Goal: Find specific page/section: Find specific page/section

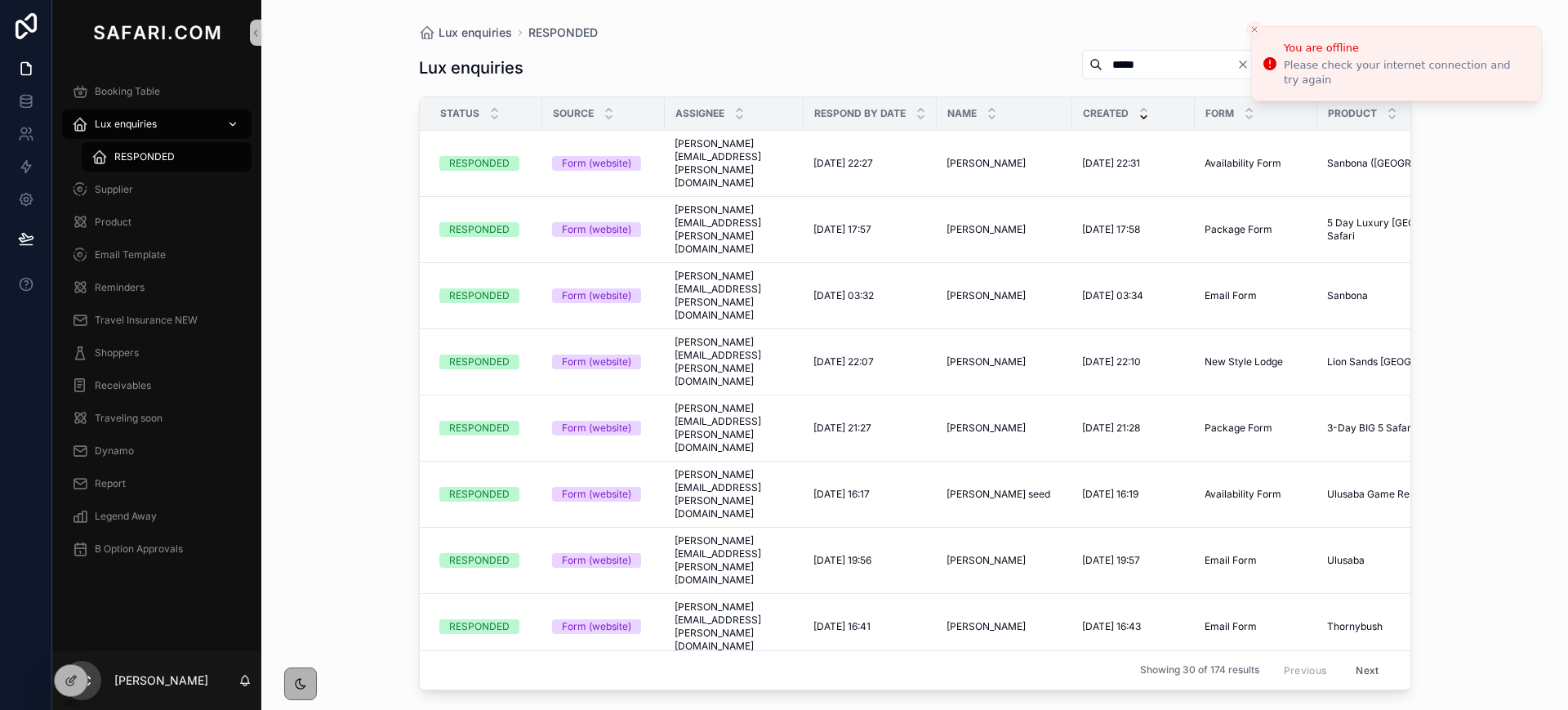
click at [130, 117] on span "Lux enquiries" at bounding box center [125, 123] width 62 height 13
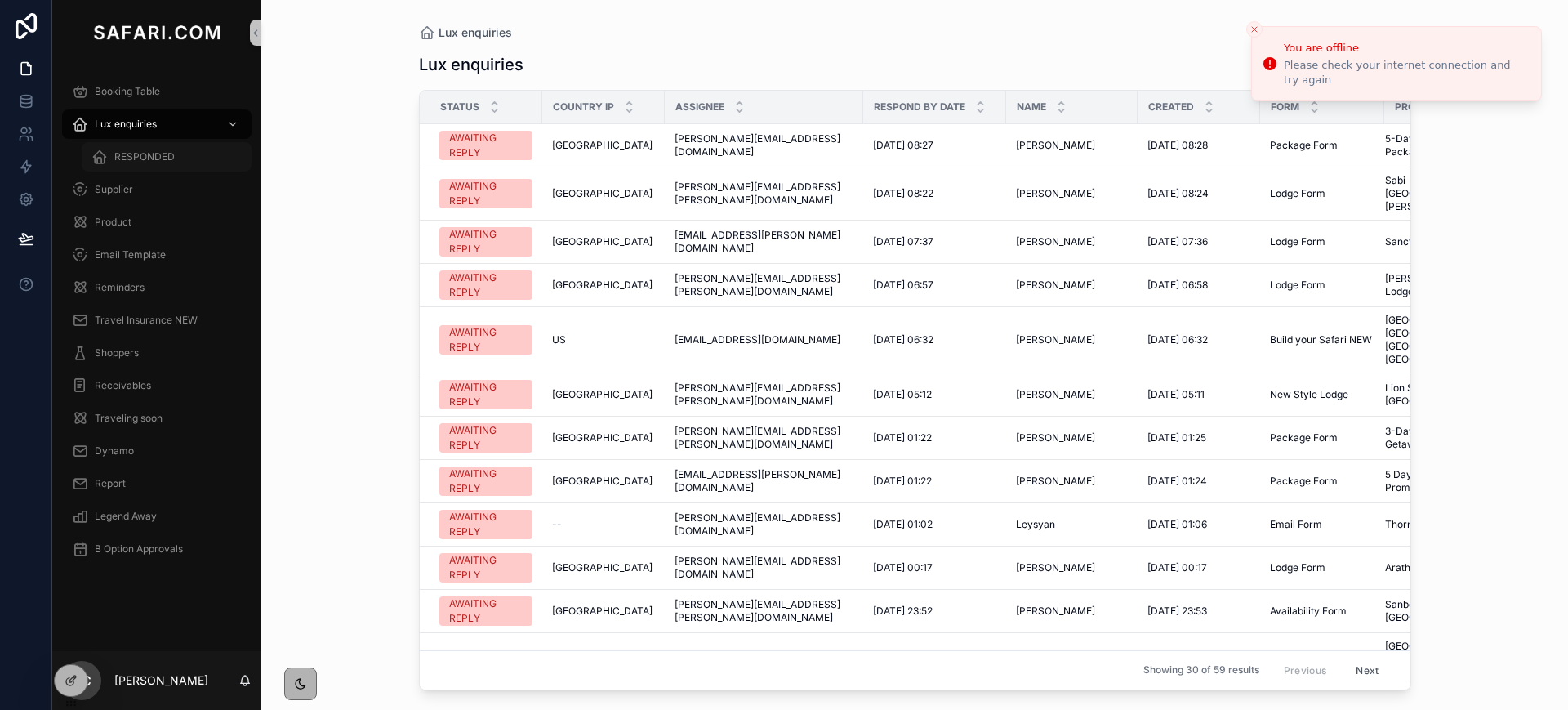
click at [151, 151] on span "RESPONDED" at bounding box center [144, 157] width 60 height 13
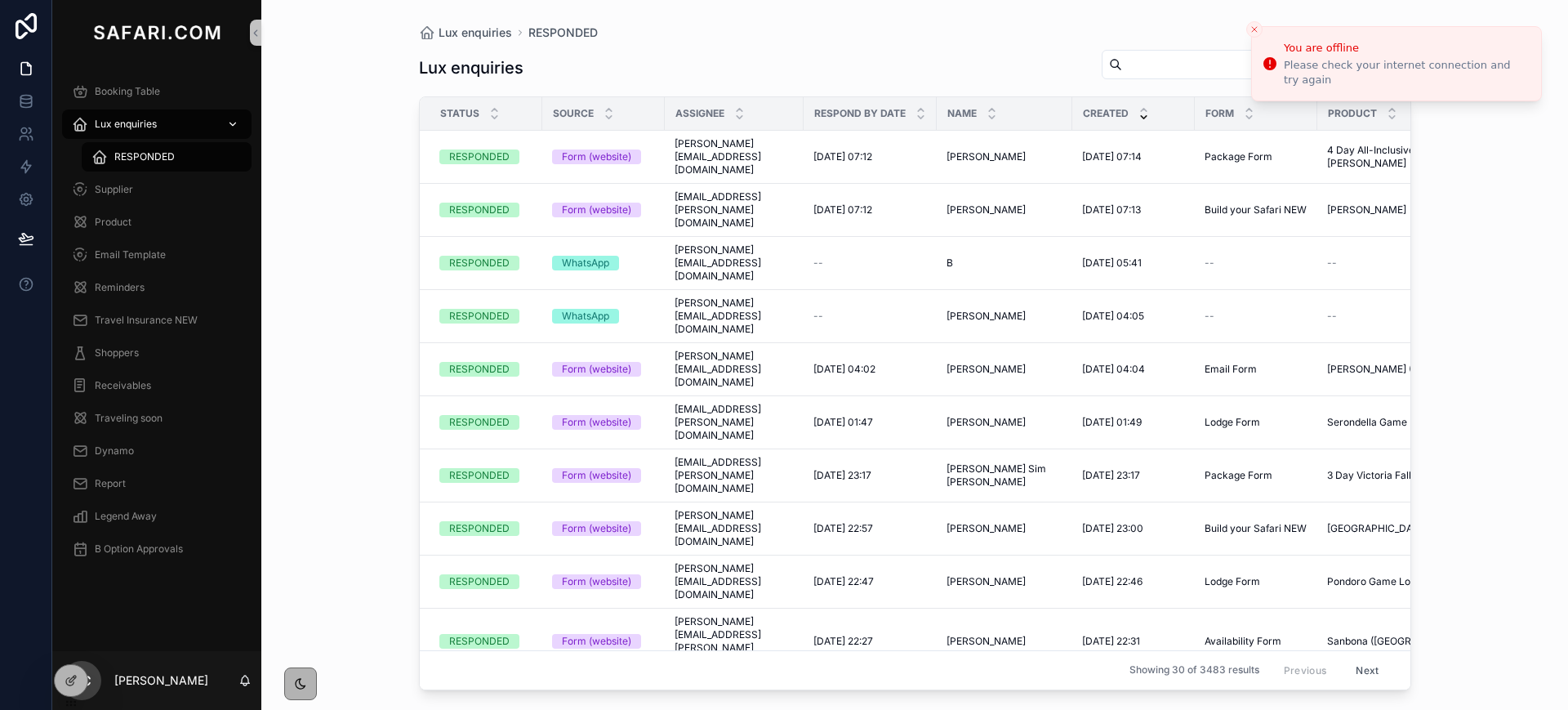
click at [129, 125] on span "Lux enquiries" at bounding box center [125, 123] width 62 height 13
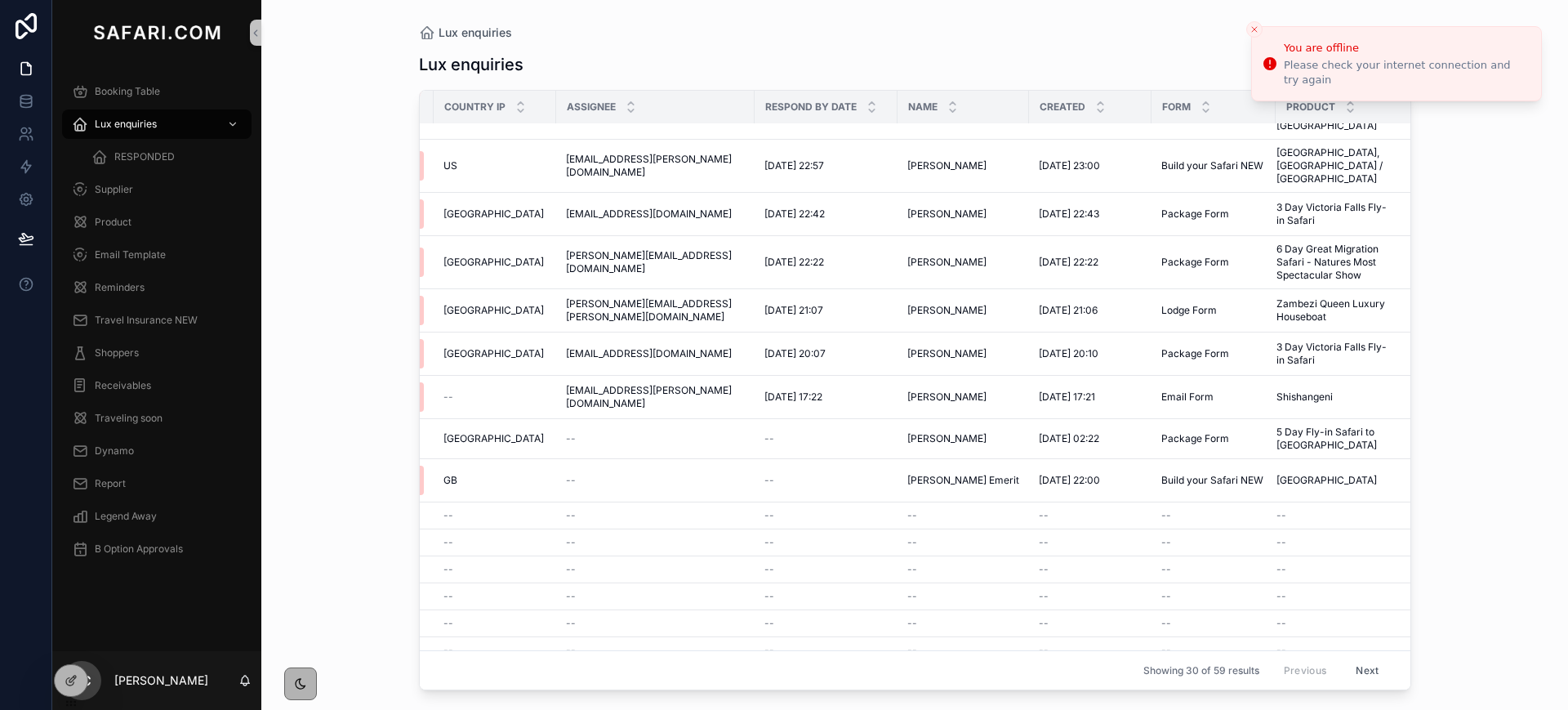
scroll to position [748, 109]
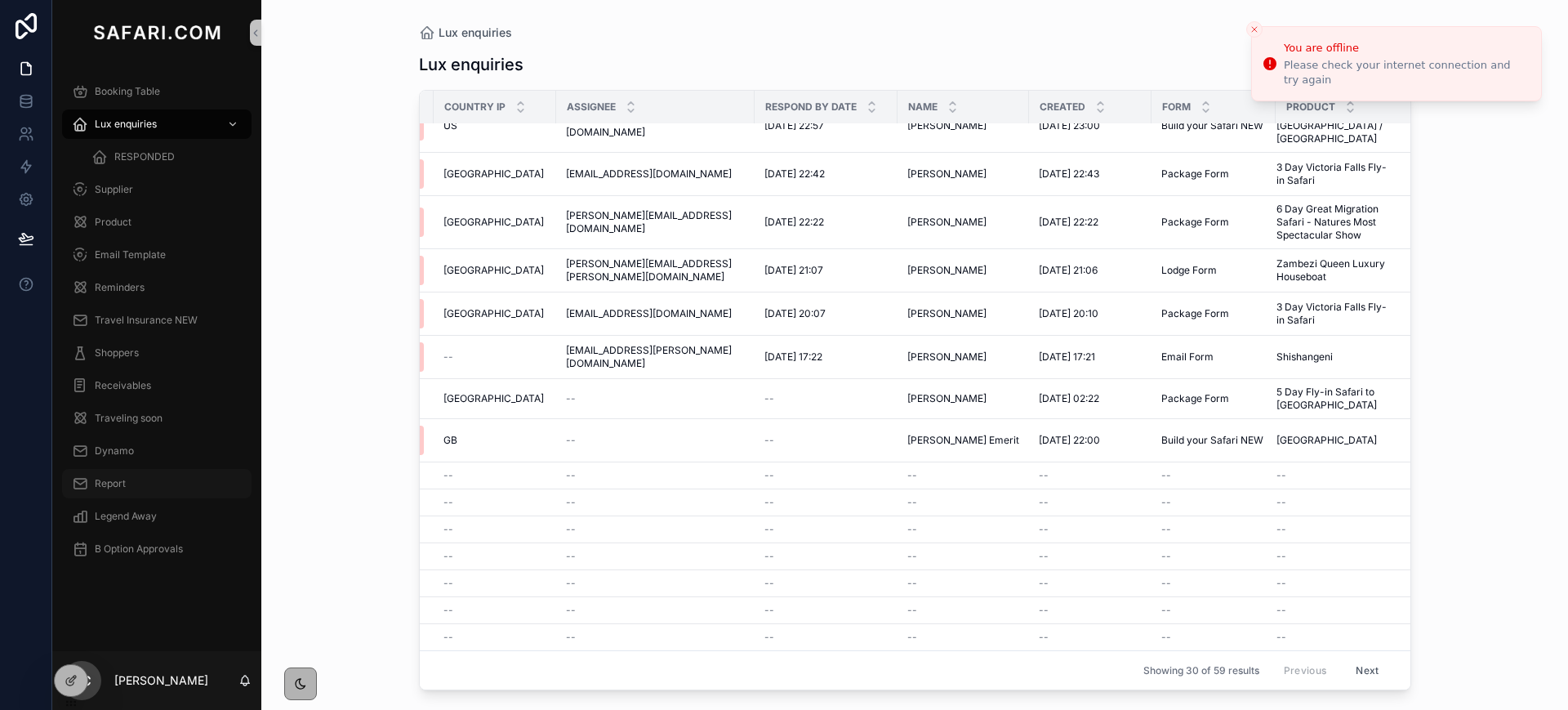
click at [118, 484] on span "Report" at bounding box center [109, 483] width 31 height 13
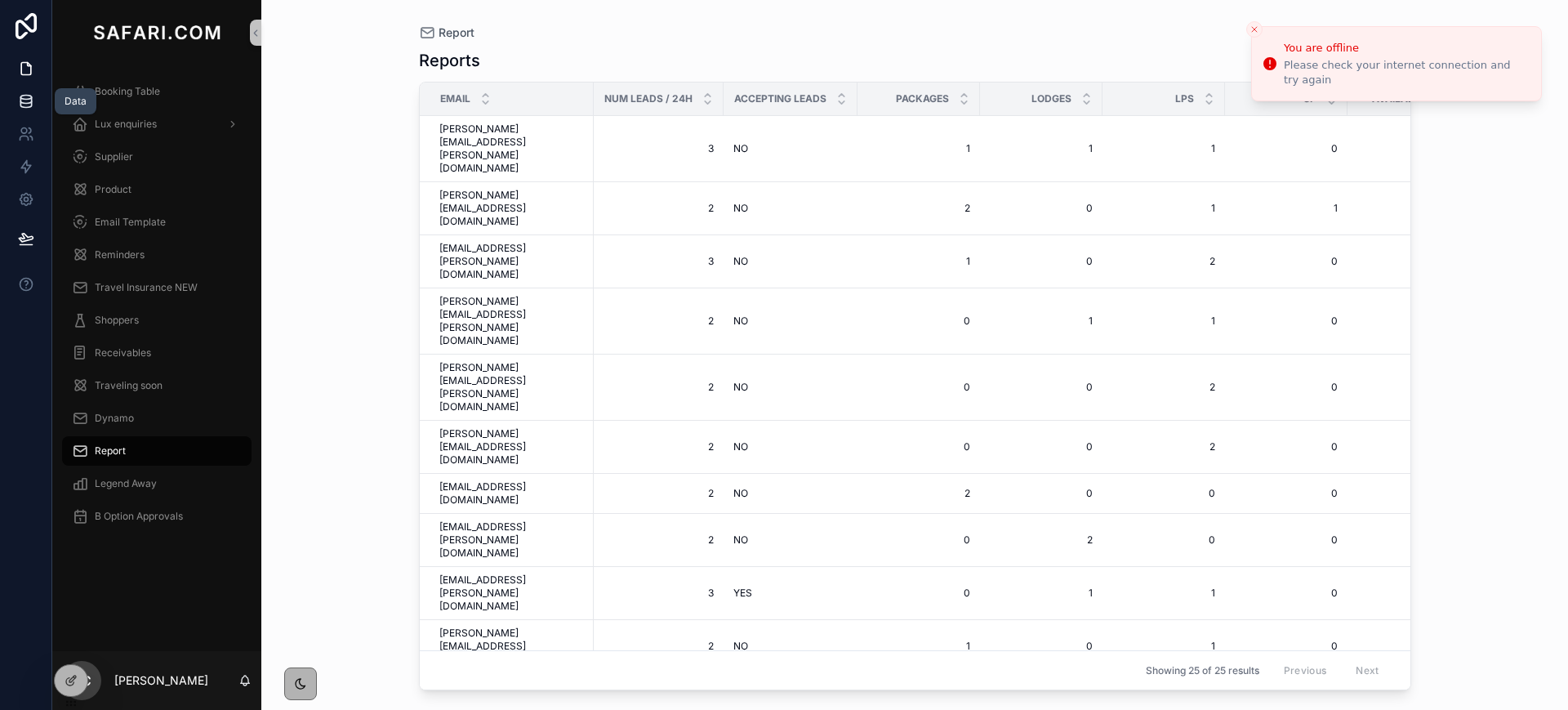
click at [39, 98] on link at bounding box center [25, 101] width 52 height 32
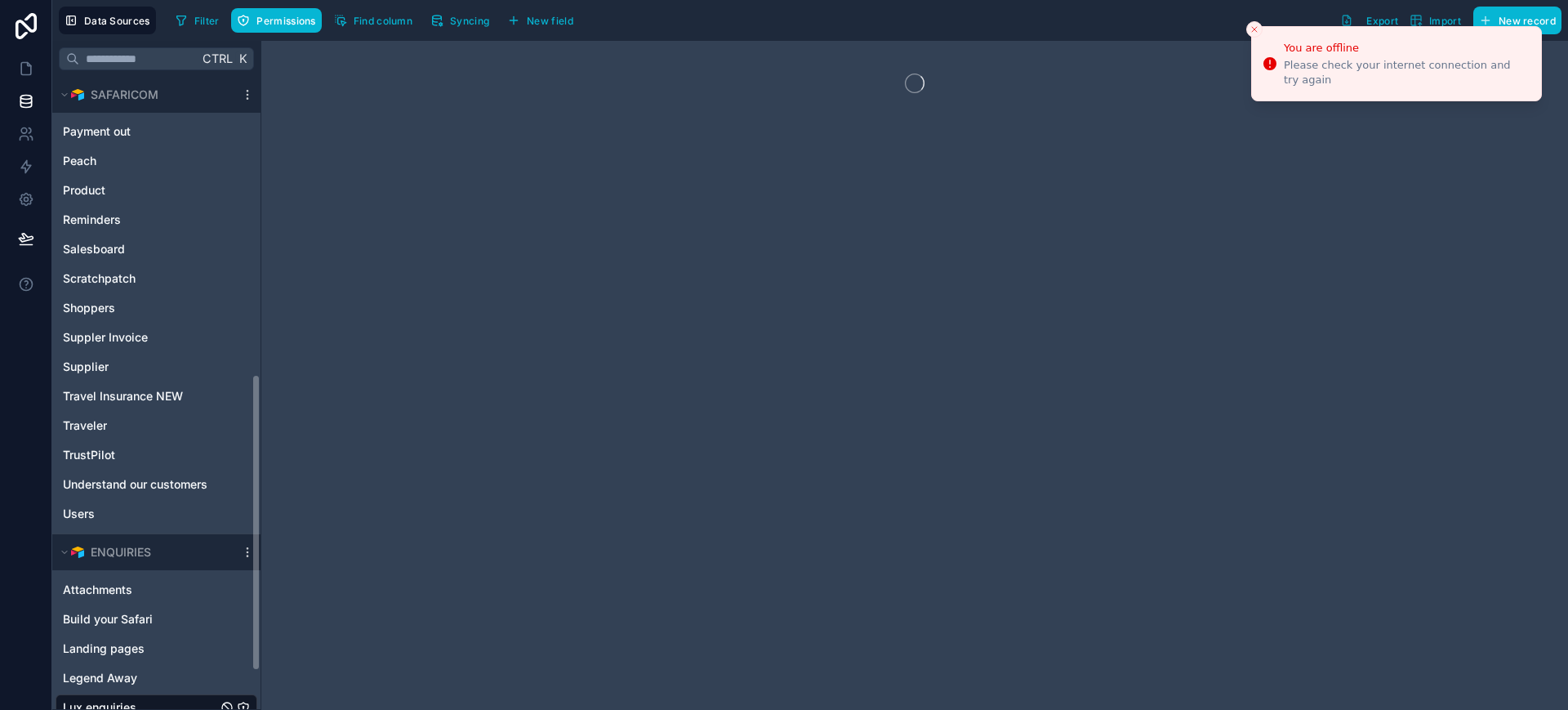
scroll to position [713, 0]
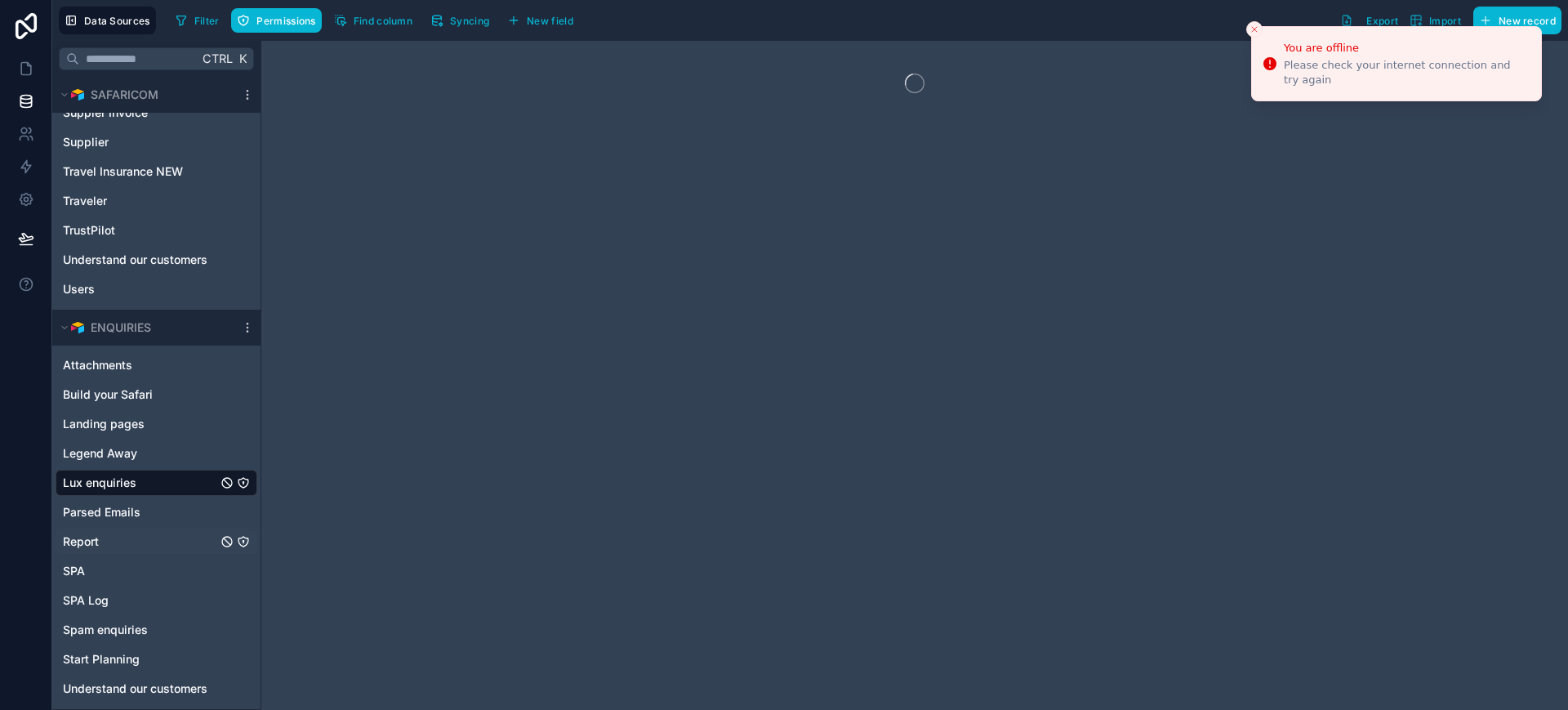
click at [74, 537] on span "Report" at bounding box center [81, 541] width 36 height 17
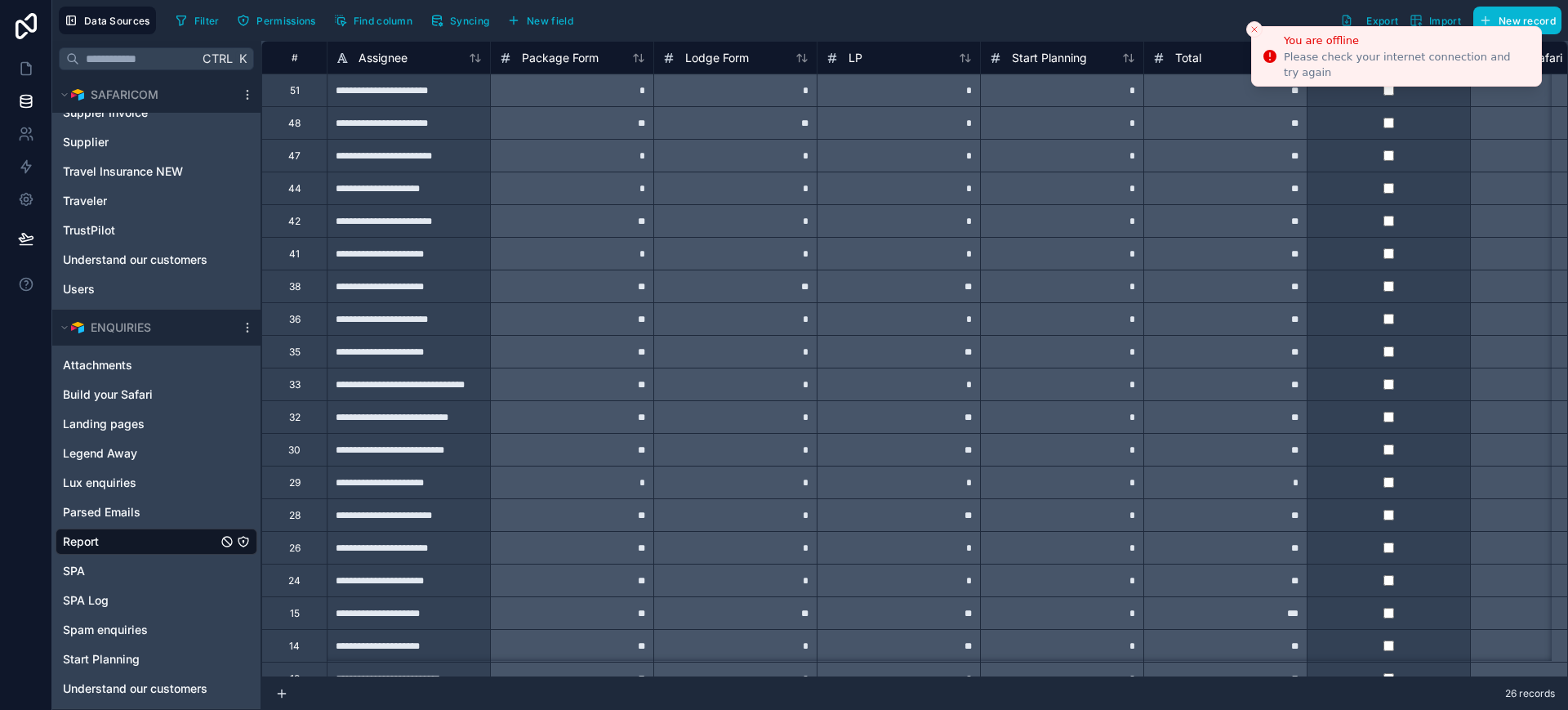
click at [1256, 32] on icon "Close toast" at bounding box center [1254, 29] width 10 height 10
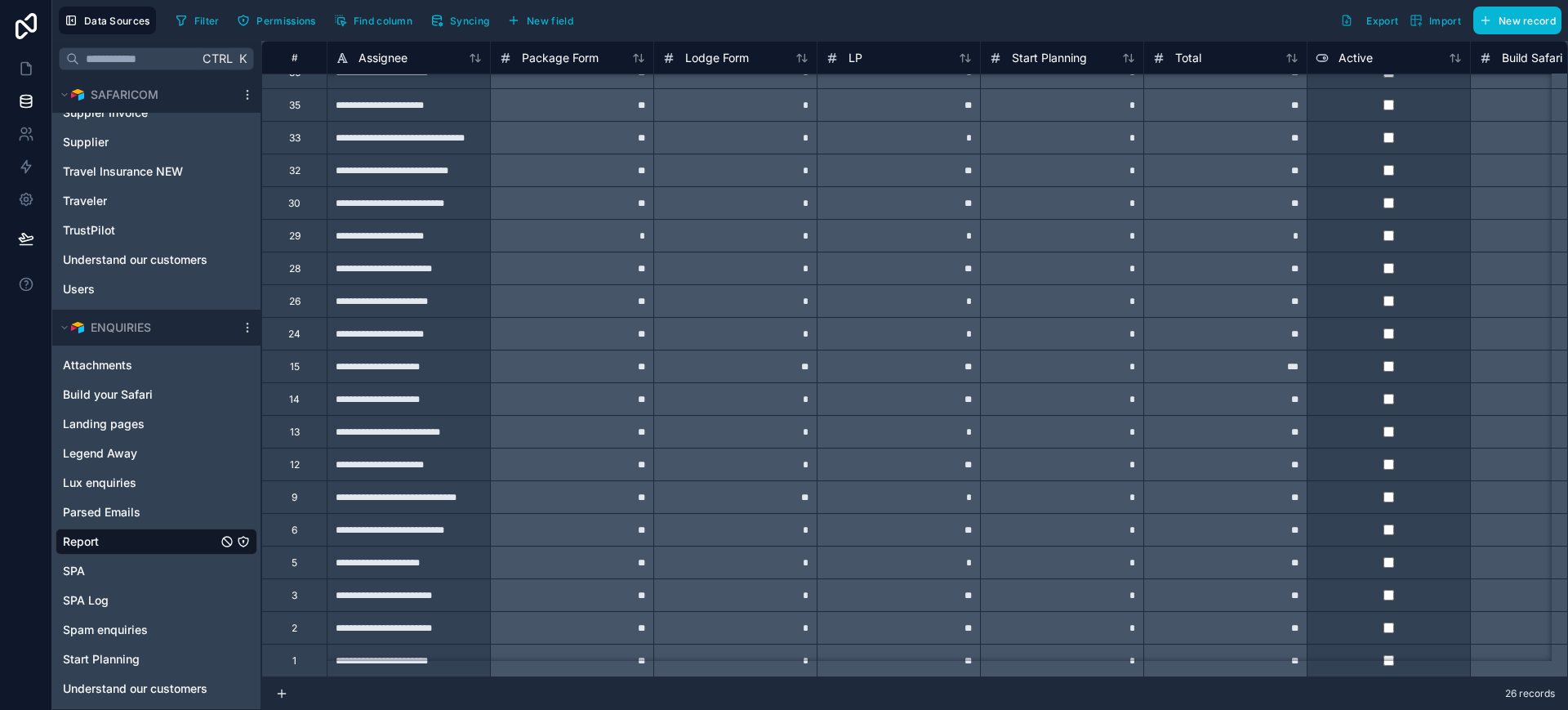
scroll to position [262, 0]
